Goal: Find contact information: Find contact information

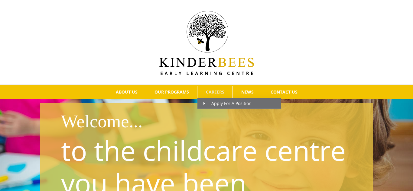
click at [221, 93] on span "CAREERS" at bounding box center [215, 92] width 18 height 4
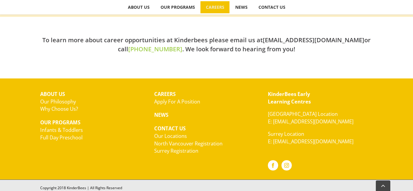
scroll to position [246, 0]
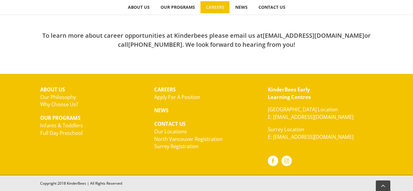
click at [279, 133] on p "Surrey Location E: [EMAIL_ADDRESS][DOMAIN_NAME]" at bounding box center [320, 133] width 105 height 15
click at [275, 138] on link "E: [EMAIL_ADDRESS][DOMAIN_NAME]" at bounding box center [311, 137] width 86 height 7
click at [339, 138] on link "E: [EMAIL_ADDRESS][DOMAIN_NAME]" at bounding box center [311, 137] width 86 height 7
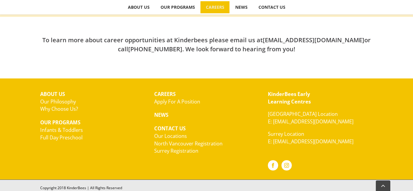
scroll to position [242, 0]
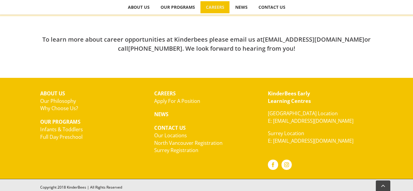
click at [272, 134] on p "Surrey Location E: [EMAIL_ADDRESS][DOMAIN_NAME]" at bounding box center [320, 137] width 105 height 15
click at [280, 135] on p "Surrey Location E: [EMAIL_ADDRESS][DOMAIN_NAME]" at bounding box center [320, 137] width 105 height 15
click at [314, 160] on div "KinderBees Early Learning Centres North Vancouver Location E: hello@kinderbees.…" at bounding box center [320, 129] width 114 height 88
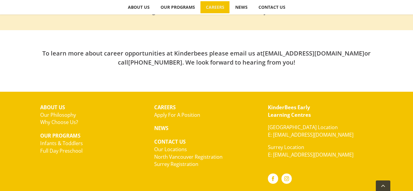
scroll to position [218, 0]
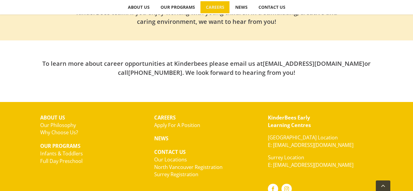
click at [45, 126] on link "Our Philosophy" at bounding box center [58, 125] width 36 height 7
click at [40, 133] on link "Why Choose Us?" at bounding box center [59, 132] width 38 height 7
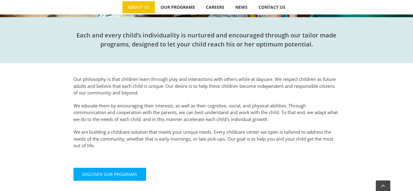
scroll to position [181, 0]
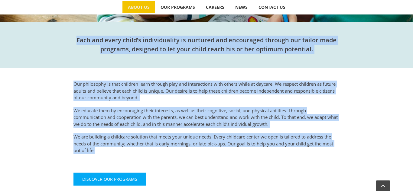
drag, startPoint x: 78, startPoint y: 35, endPoint x: 144, endPoint y: 152, distance: 134.1
click at [144, 152] on div "Our Philosophy Learning through play and interaction. Each and every child’s in…" at bounding box center [206, 58] width 395 height 282
copy div "Each and every child’s individuality is nurtured and encouraged through our tai…"
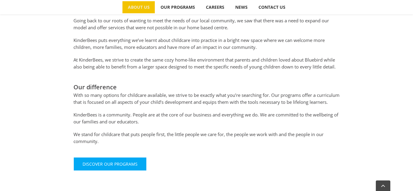
scroll to position [329, 0]
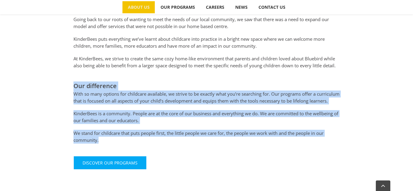
drag, startPoint x: 75, startPoint y: 85, endPoint x: 123, endPoint y: 150, distance: 80.5
click at [123, 144] on div "Our difference With so many options for childcare available, we strive to be ex…" at bounding box center [207, 113] width 266 height 62
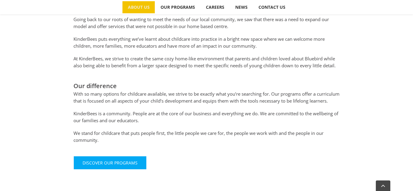
click at [309, 173] on div "Discover Our Programs" at bounding box center [207, 166] width 266 height 20
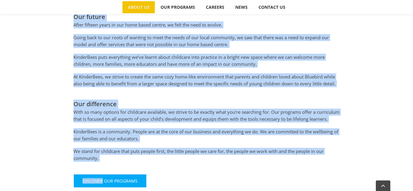
scroll to position [318, 0]
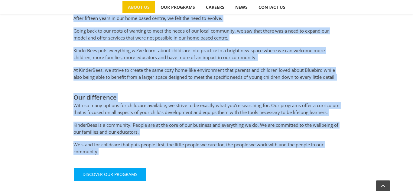
drag, startPoint x: 73, startPoint y: 31, endPoint x: 104, endPoint y: 162, distance: 134.7
click at [104, 162] on div "Our history Our journey began in 2004 with the opening of Bluebird Group Daycar…" at bounding box center [206, 66] width 333 height 244
copy div "Our future After fifteen years in our home based centre, we felt the need to ev…"
click at [372, 93] on div "Our history Our journey began in 2004 with the opening of Bluebird Group Daycar…" at bounding box center [206, 66] width 333 height 244
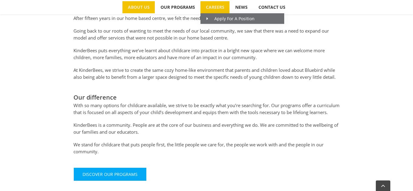
click at [212, 9] on span "CAREERS" at bounding box center [215, 7] width 18 height 4
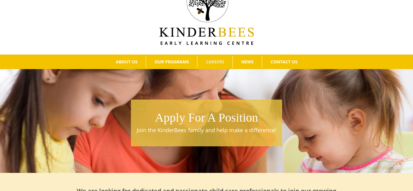
scroll to position [10, 0]
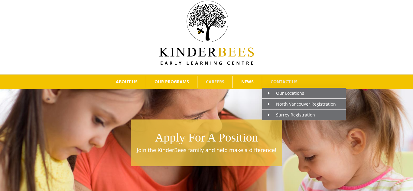
click at [283, 82] on span "CONTACT US" at bounding box center [284, 82] width 27 height 4
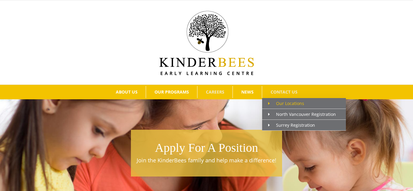
click at [288, 101] on span "Our Locations" at bounding box center [286, 104] width 36 height 6
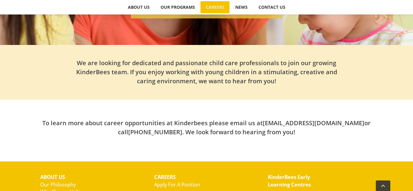
scroll to position [159, 0]
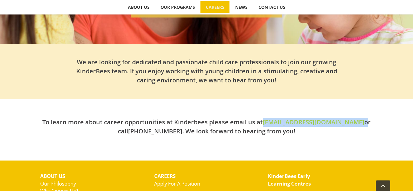
drag, startPoint x: 325, startPoint y: 123, endPoint x: 263, endPoint y: 124, distance: 61.7
click at [263, 124] on h2 "To learn more about career opportunities at Kinderbees please email us at [EMAI…" at bounding box center [206, 127] width 333 height 18
copy h2 "[EMAIL_ADDRESS][DOMAIN_NAME]"
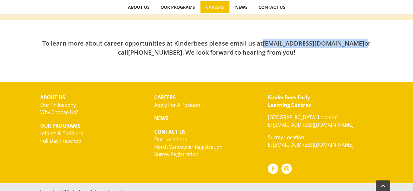
scroll to position [240, 0]
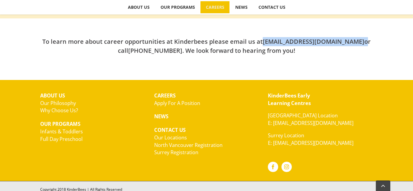
click at [169, 138] on link "Our Locations" at bounding box center [170, 137] width 33 height 7
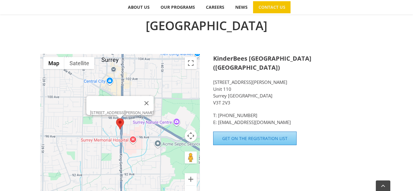
scroll to position [406, 0]
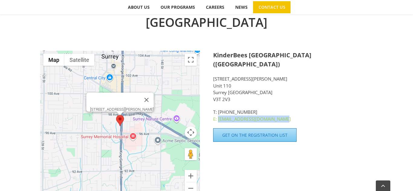
drag, startPoint x: 283, startPoint y: 111, endPoint x: 219, endPoint y: 111, distance: 64.1
click at [219, 111] on p "T: [PHONE_NUMBER] E: [EMAIL_ADDRESS][DOMAIN_NAME]" at bounding box center [293, 116] width 160 height 14
copy link "kinderbees.surrey@gmail.com"
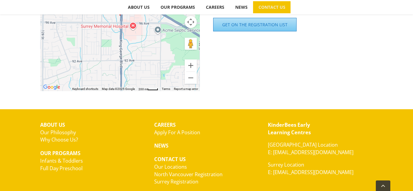
scroll to position [520, 0]
